Goal: Information Seeking & Learning: Learn about a topic

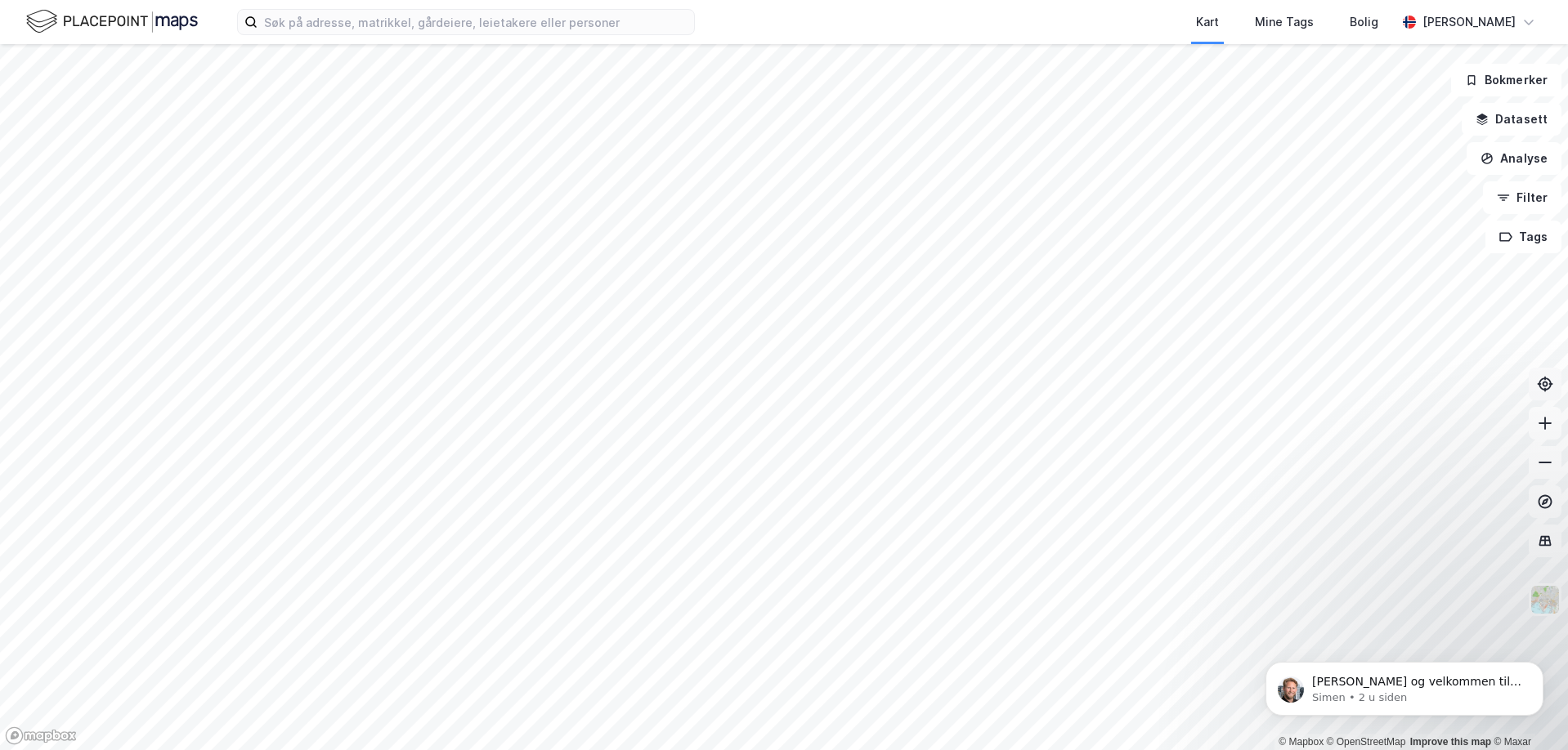
click at [1544, 383] on icon at bounding box center [1545, 385] width 6 height 6
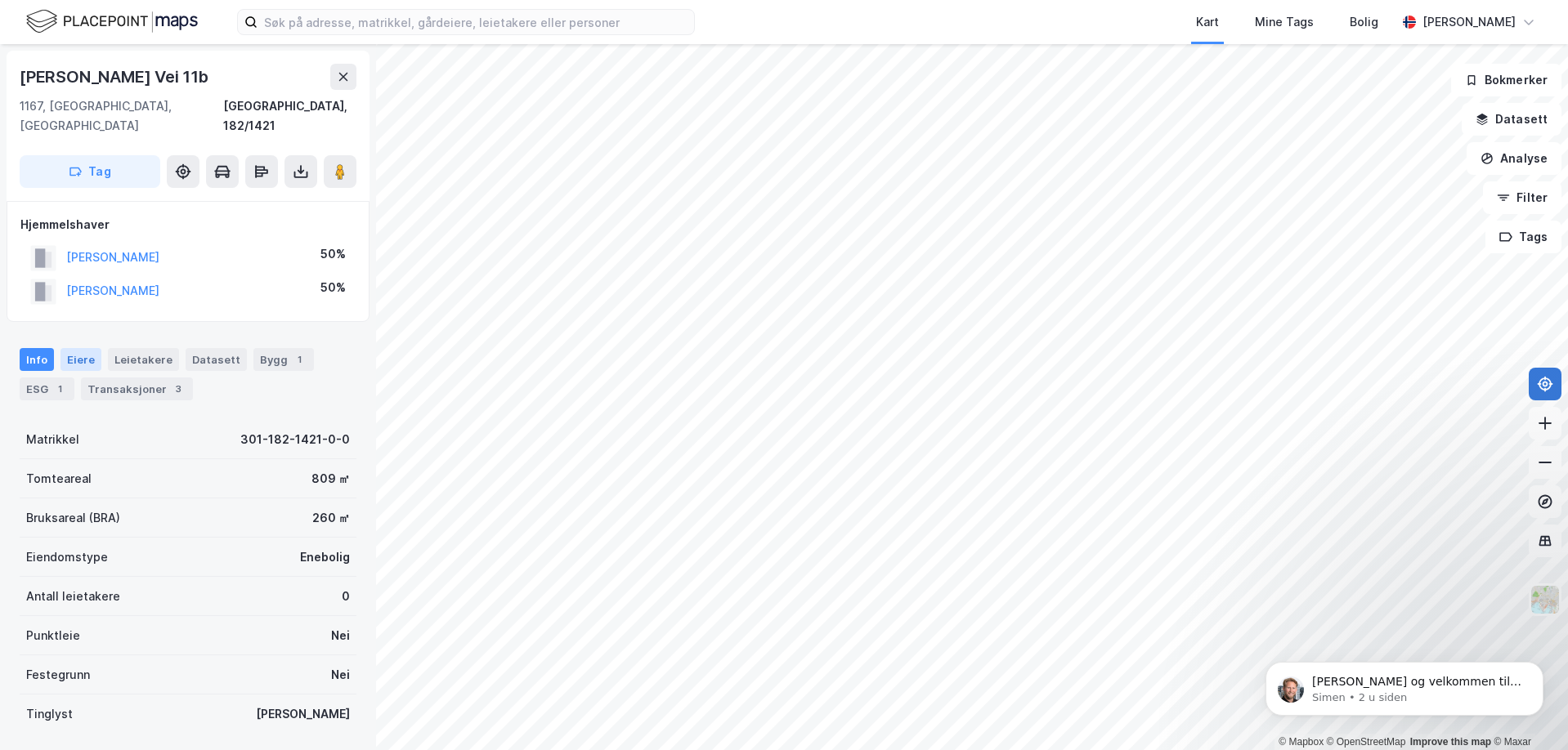
click at [91, 348] on div "Eiere" at bounding box center [81, 359] width 41 height 23
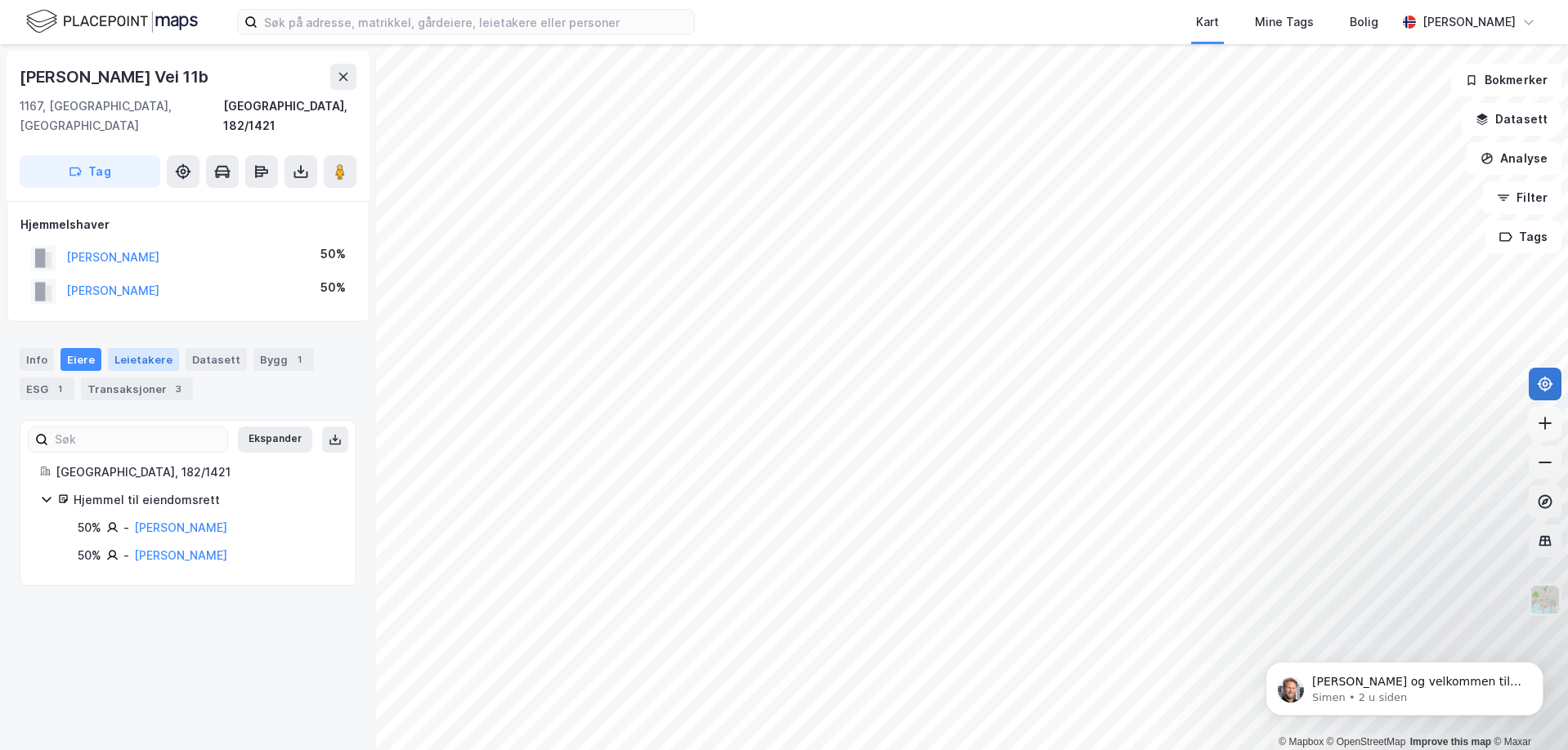
click at [124, 348] on div "Leietakere" at bounding box center [144, 359] width 71 height 23
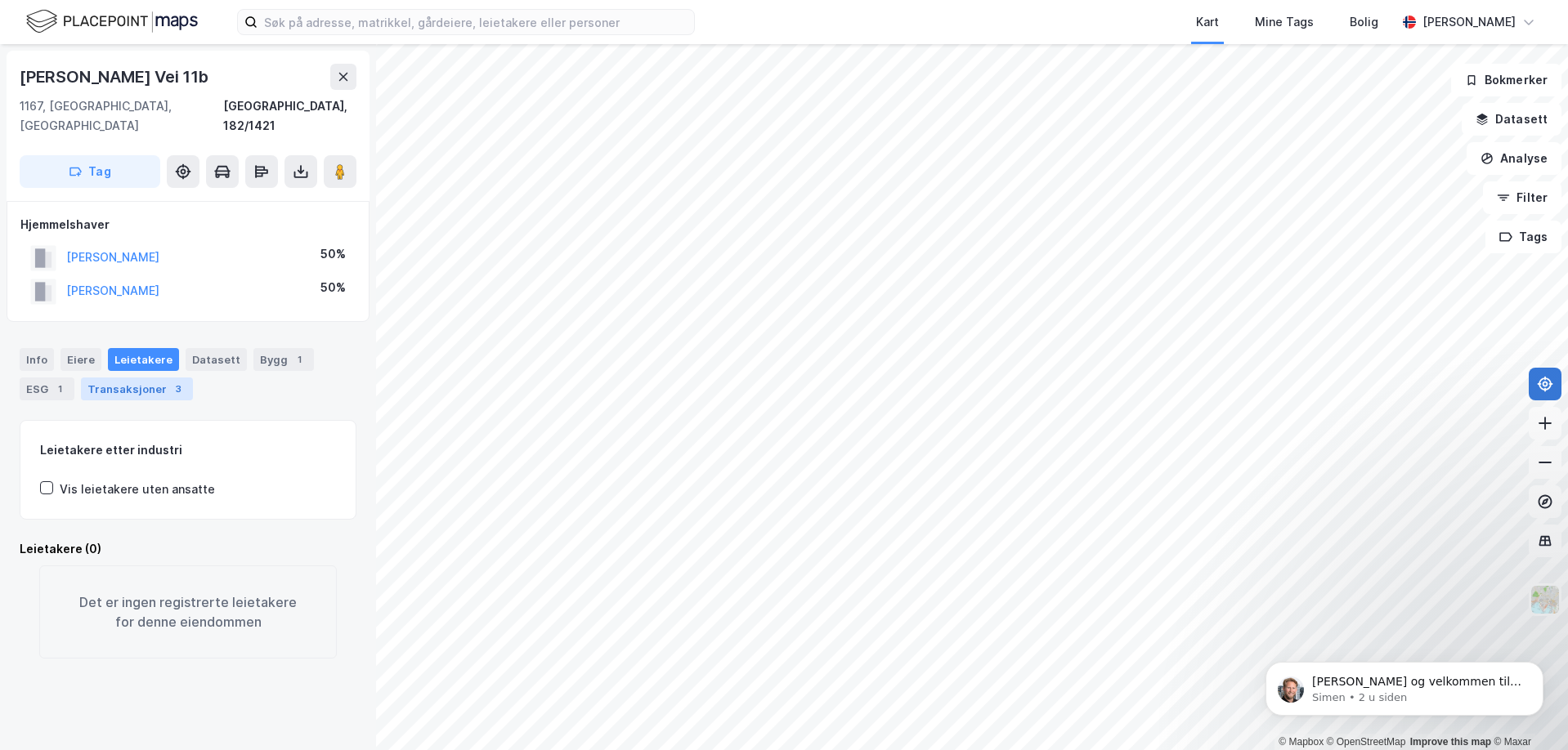
click at [139, 378] on div "Transaksjoner 3" at bounding box center [137, 389] width 112 height 23
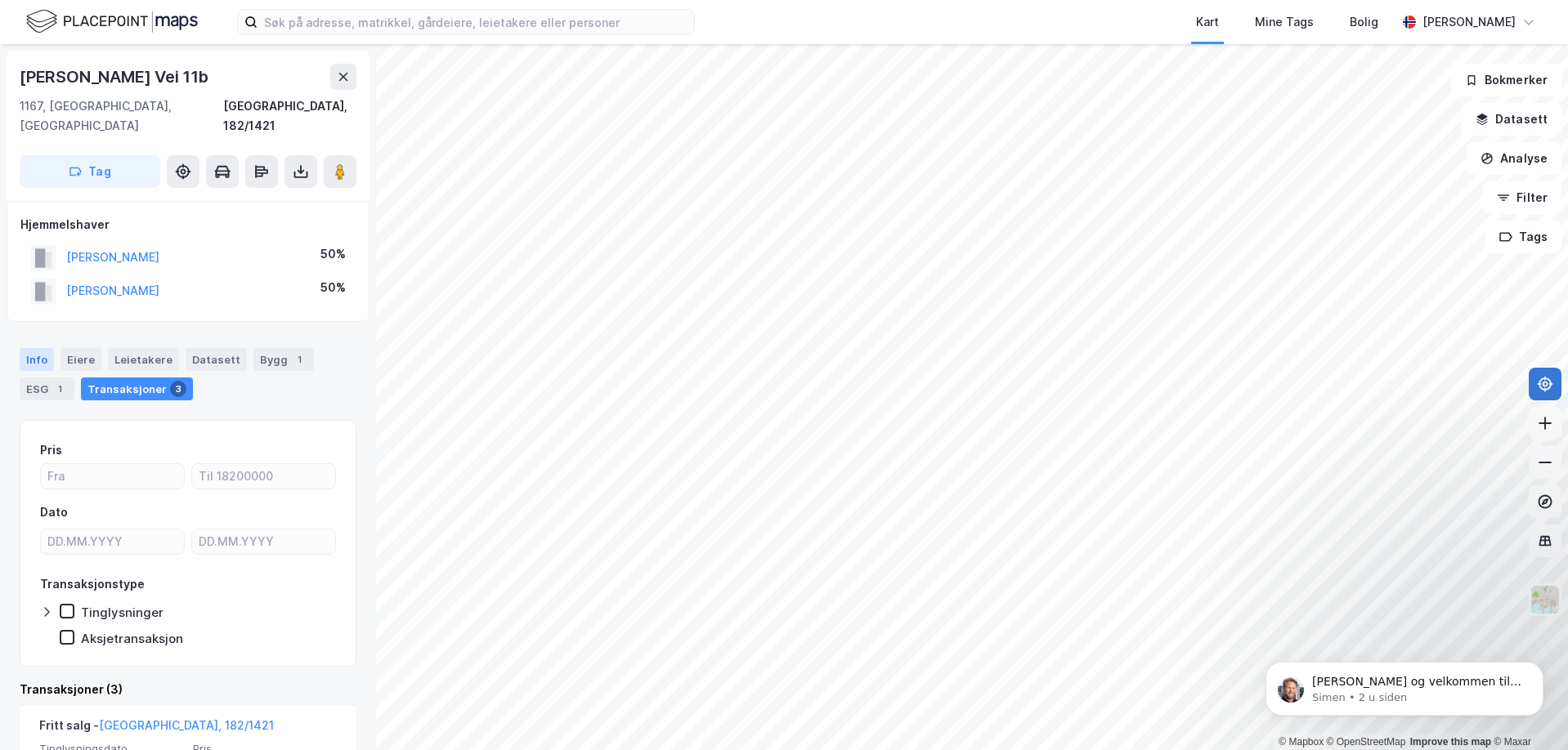
click at [36, 348] on div "Info" at bounding box center [37, 359] width 34 height 23
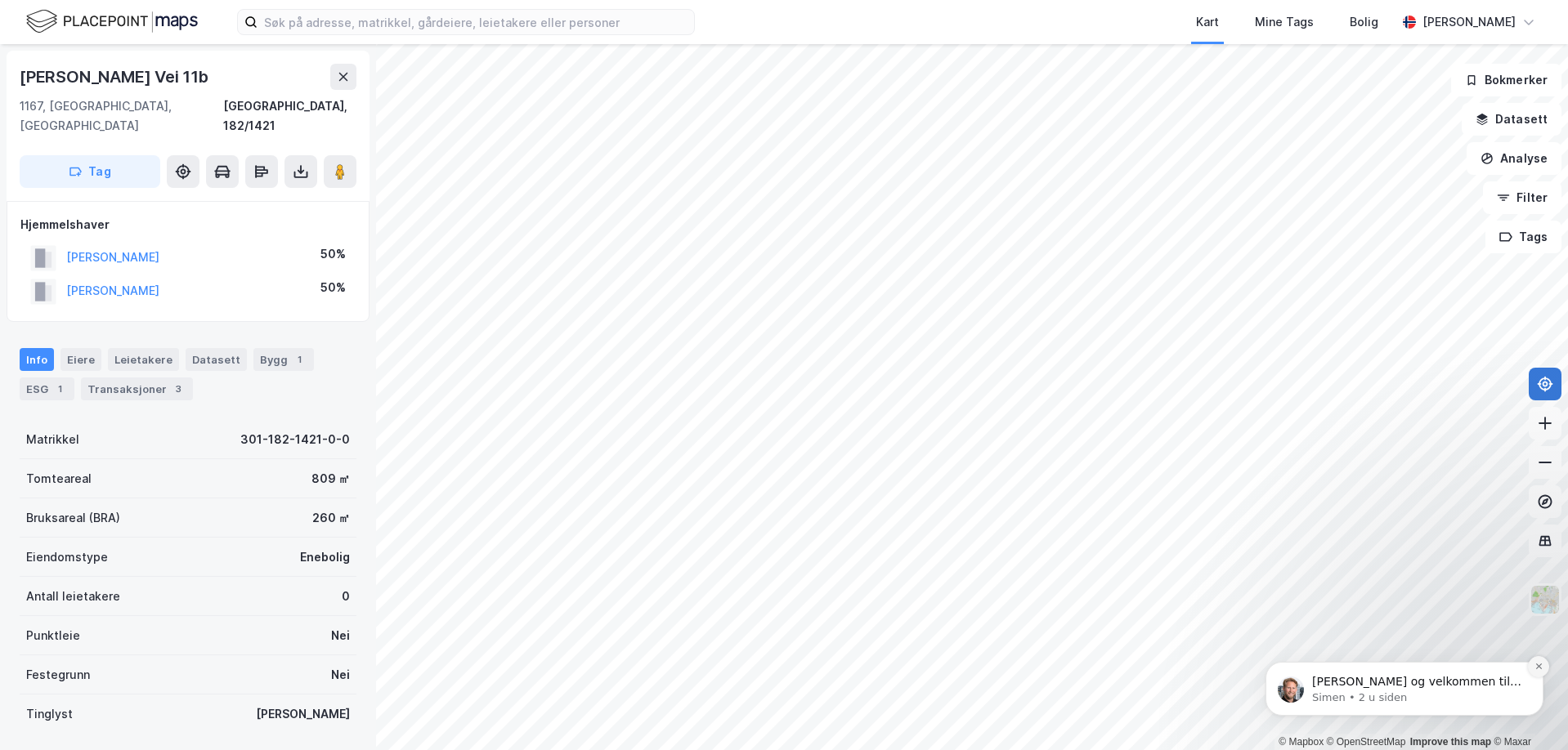
click at [1540, 669] on icon "Dismiss notification" at bounding box center [1539, 666] width 9 height 9
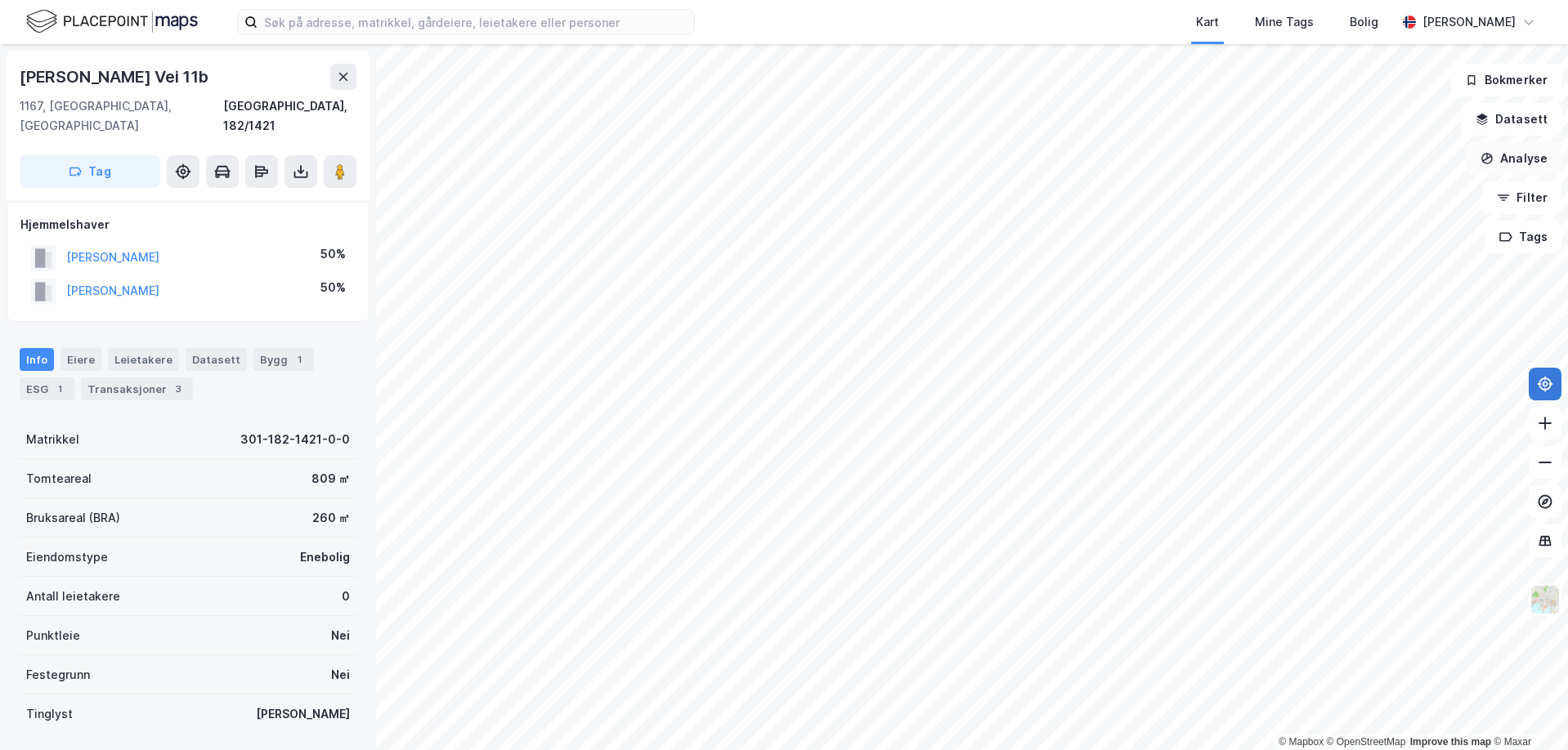
click at [1498, 153] on button "Analyse" at bounding box center [1514, 158] width 95 height 33
click at [1350, 17] on div "Bolig" at bounding box center [1364, 22] width 29 height 20
